Goal: Transaction & Acquisition: Purchase product/service

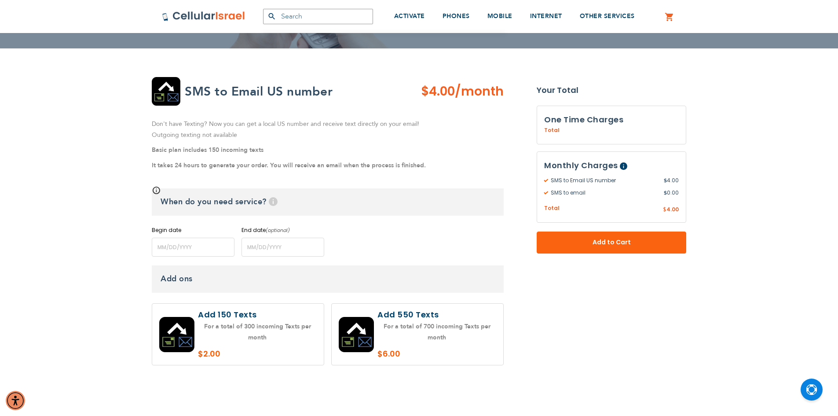
scroll to position [132, 0]
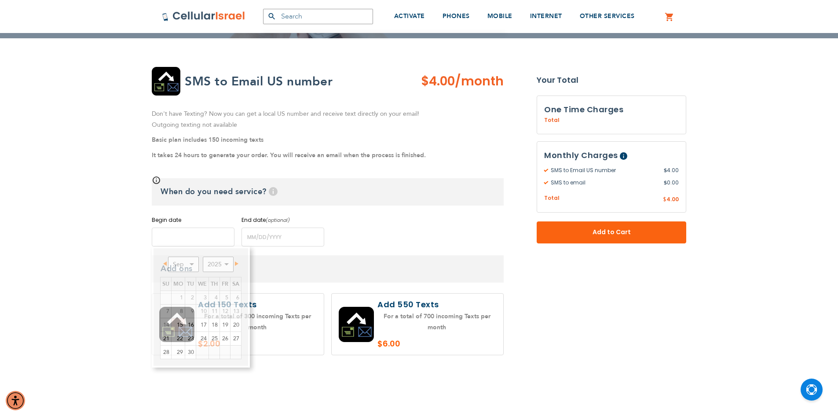
click at [157, 237] on input "name" at bounding box center [193, 236] width 83 height 19
click at [180, 323] on link "15" at bounding box center [178, 324] width 13 height 13
type input "[DATE]"
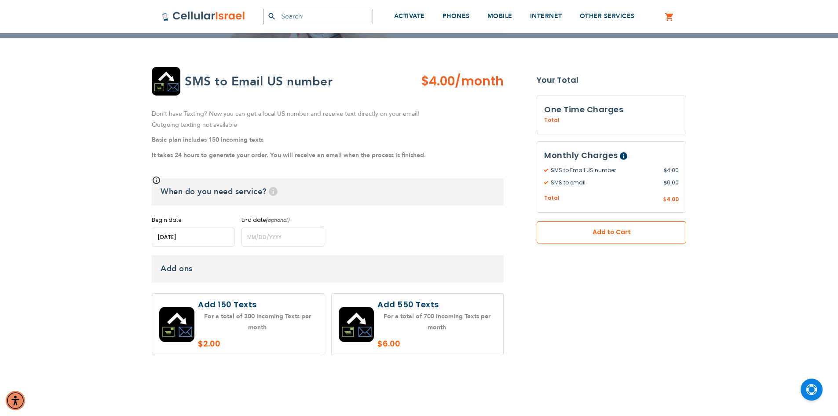
click at [592, 236] on span "Add to Cart" at bounding box center [611, 231] width 91 height 9
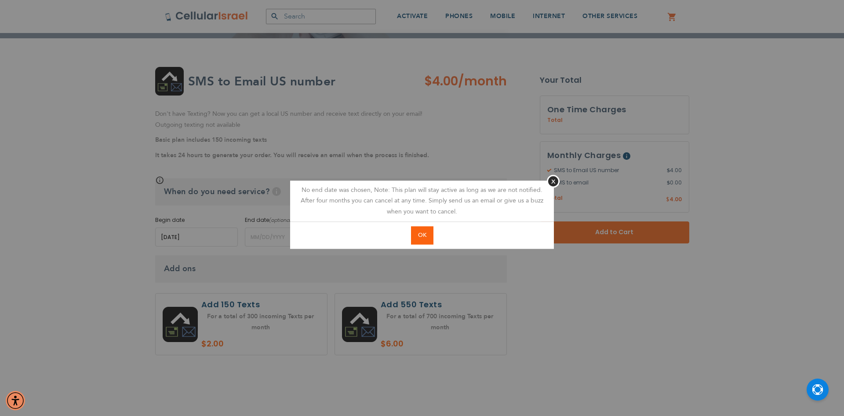
click at [422, 232] on span "OK" at bounding box center [422, 235] width 8 height 8
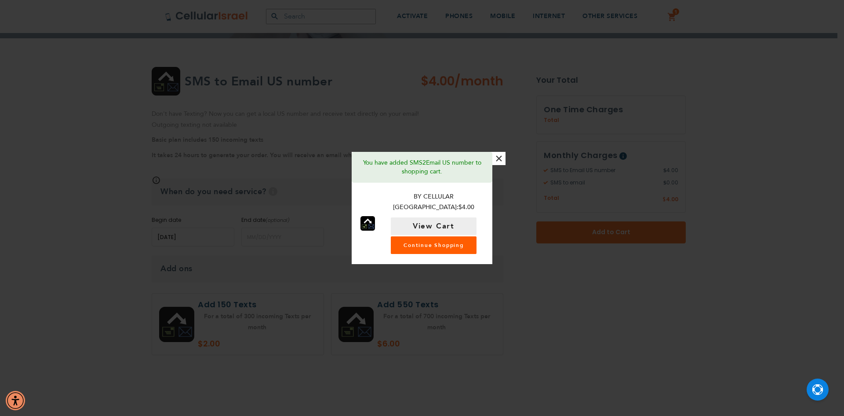
click at [422, 242] on link "Continue Shopping" at bounding box center [434, 245] width 86 height 18
